Goal: Task Accomplishment & Management: Manage account settings

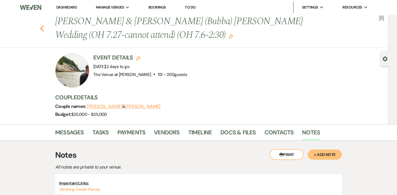
click at [44, 28] on icon "Previous" at bounding box center [42, 28] width 4 height 7
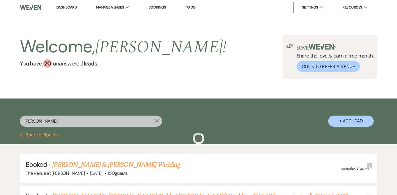
scroll to position [59, 0]
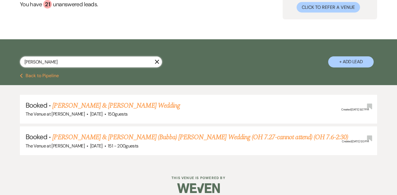
drag, startPoint x: 83, startPoint y: 63, endPoint x: 8, endPoint y: 60, distance: 75.4
click at [8, 60] on div "[PERSON_NAME] X + Add Lead" at bounding box center [198, 57] width 397 height 30
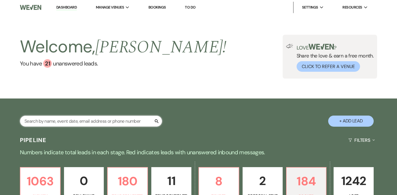
click at [136, 121] on input "text" at bounding box center [91, 120] width 142 height 11
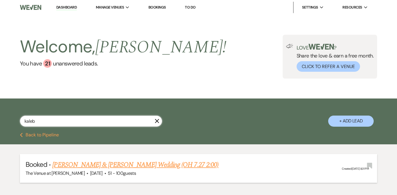
type input "kaleb"
click at [125, 166] on link "[PERSON_NAME] & [PERSON_NAME] Wedding (OH 7.27 2:00)" at bounding box center [135, 165] width 166 height 10
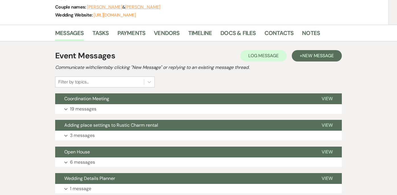
scroll to position [87, 0]
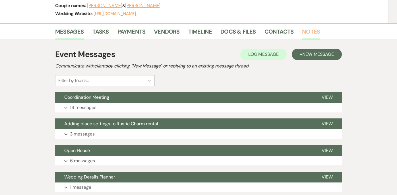
click at [312, 30] on link "Notes" at bounding box center [311, 33] width 18 height 13
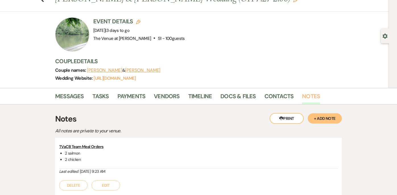
scroll to position [21, 0]
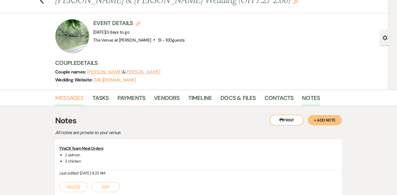
click at [64, 98] on link "Messages" at bounding box center [69, 99] width 29 height 13
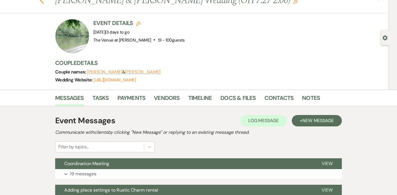
click at [43, 3] on icon "Previous" at bounding box center [42, 0] width 4 height 7
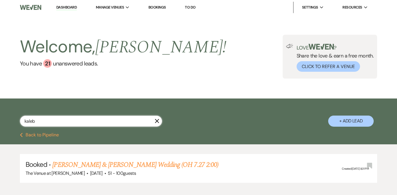
drag, startPoint x: 65, startPoint y: 119, endPoint x: -6, endPoint y: 120, distance: 70.8
click at [0, 120] on html "Dashboard Manage Venues Expand The Venue at [PERSON_NAME] Bookings To Do Settin…" at bounding box center [198, 114] width 397 height 229
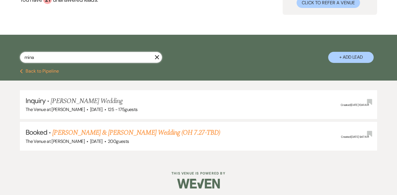
scroll to position [65, 0]
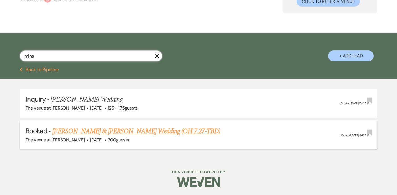
type input "mina"
click at [179, 128] on link "[PERSON_NAME] & [PERSON_NAME] Wedding (OH 7.27-TBD)" at bounding box center [136, 131] width 168 height 10
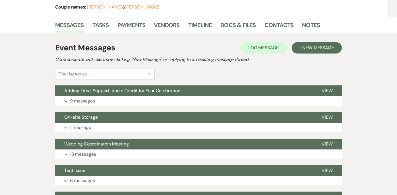
scroll to position [80, 0]
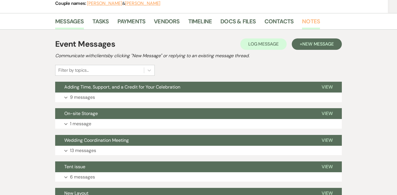
click at [310, 23] on link "Notes" at bounding box center [311, 23] width 18 height 13
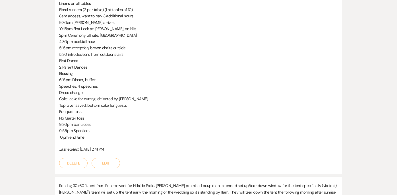
scroll to position [271, 0]
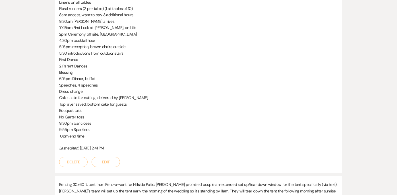
click at [106, 161] on button "Edit" at bounding box center [106, 162] width 28 height 10
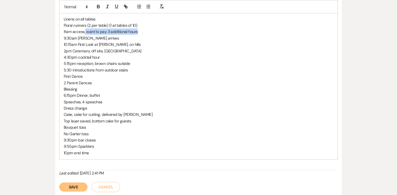
drag, startPoint x: 138, startPoint y: 32, endPoint x: 86, endPoint y: 32, distance: 52.9
click at [85, 32] on p "8am access, want to pay 3 additional hours" at bounding box center [199, 31] width 270 height 6
click at [76, 189] on button "Save" at bounding box center [73, 186] width 28 height 9
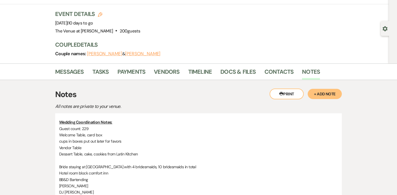
scroll to position [31, 0]
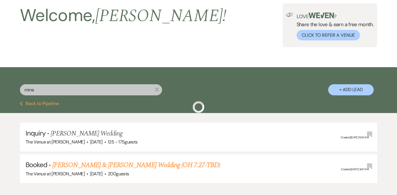
scroll to position [65, 0]
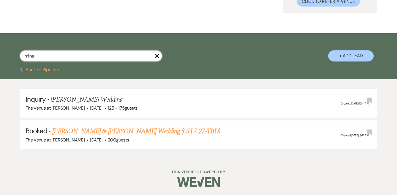
drag, startPoint x: 116, startPoint y: 56, endPoint x: 7, endPoint y: 56, distance: 109.2
click at [7, 56] on div "mina X + Add Lead" at bounding box center [198, 51] width 397 height 30
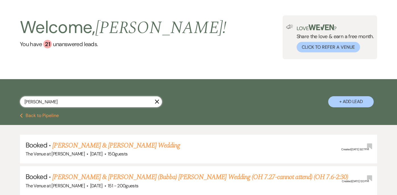
scroll to position [65, 0]
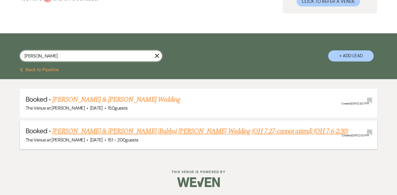
type input "[PERSON_NAME]"
click at [98, 130] on link "[PERSON_NAME] & [PERSON_NAME] (Bubba) [PERSON_NAME] Wedding (OH 7.27-cannot att…" at bounding box center [200, 131] width 296 height 10
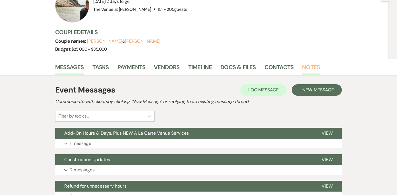
click at [310, 70] on link "Notes" at bounding box center [311, 69] width 18 height 13
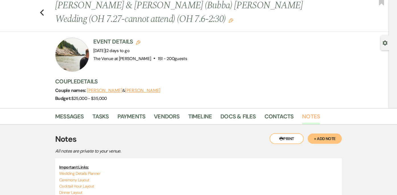
scroll to position [15, 0]
